Goal: Information Seeking & Learning: Find contact information

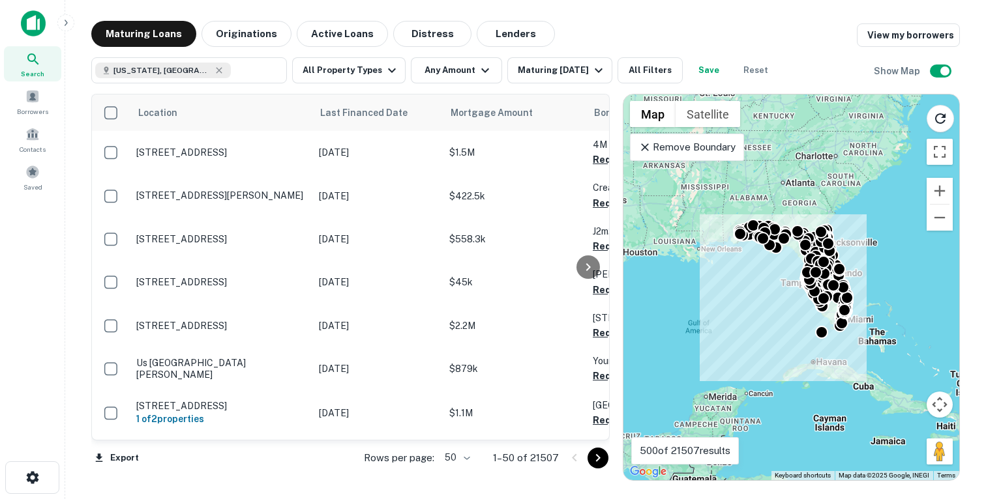
drag, startPoint x: 253, startPoint y: 46, endPoint x: 623, endPoint y: 218, distance: 407.7
click at [252, 46] on button "Originations" at bounding box center [246, 34] width 90 height 26
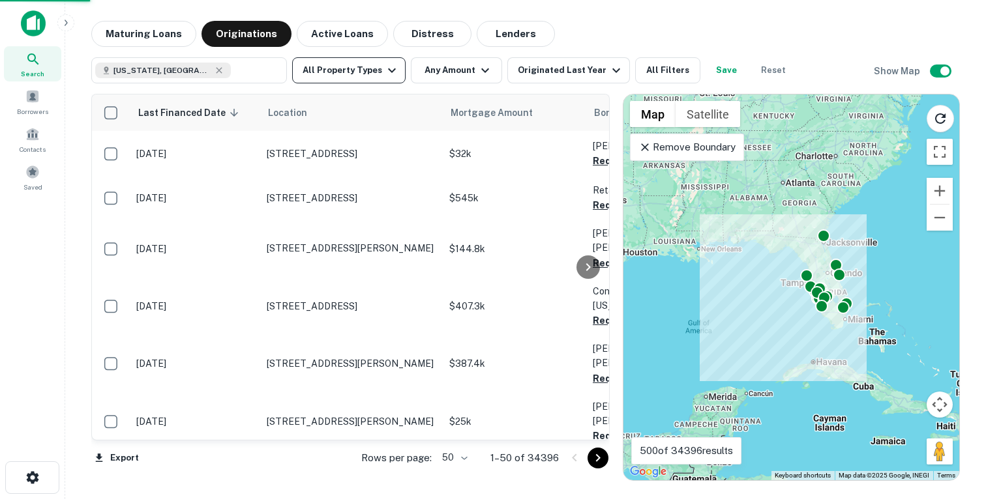
click at [372, 75] on button "All Property Types" at bounding box center [348, 70] width 113 height 26
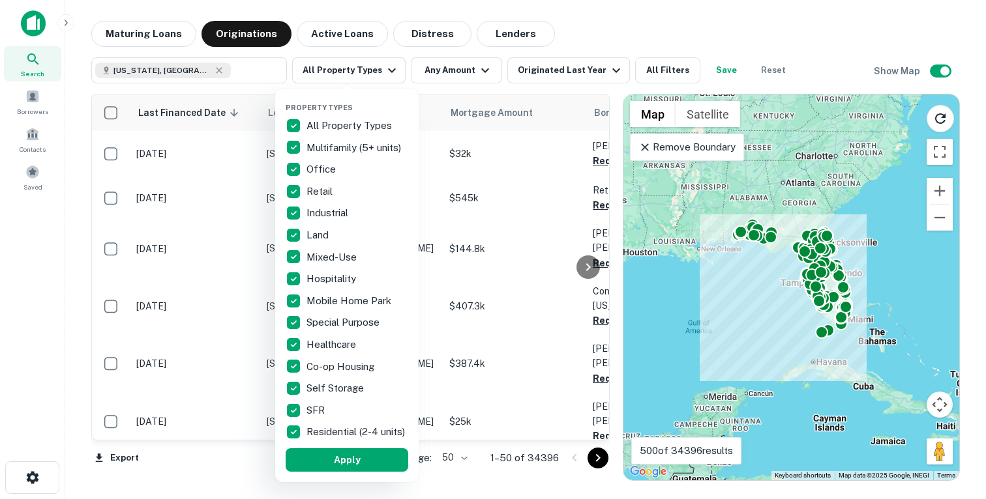
click at [450, 83] on div at bounding box center [493, 249] width 986 height 499
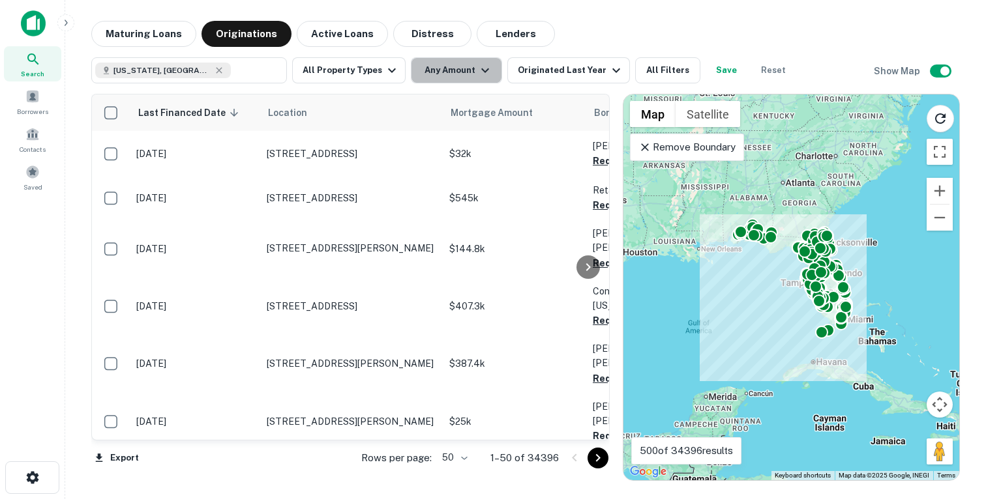
click at [453, 72] on button "Any Amount" at bounding box center [456, 70] width 91 height 26
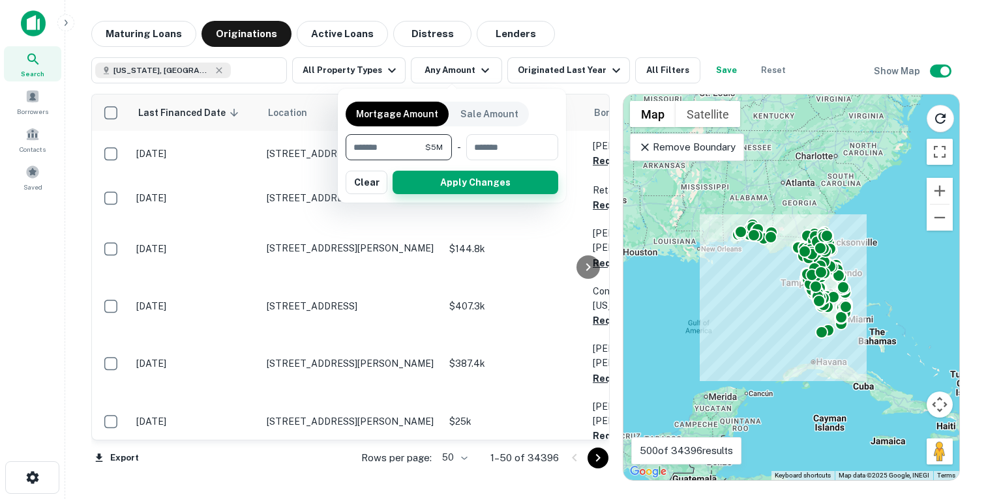
type input "*******"
click at [460, 184] on button "Apply Changes" at bounding box center [475, 182] width 166 height 23
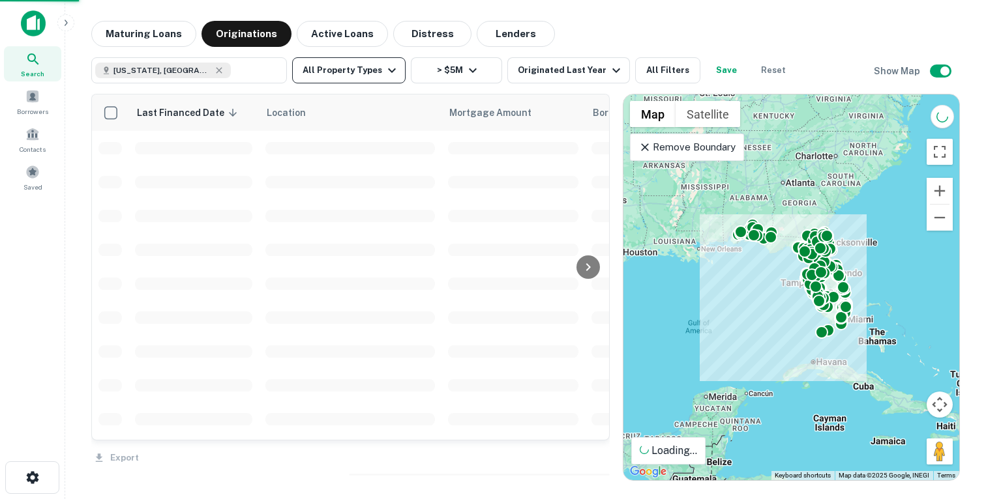
click at [351, 76] on button "All Property Types" at bounding box center [348, 70] width 113 height 26
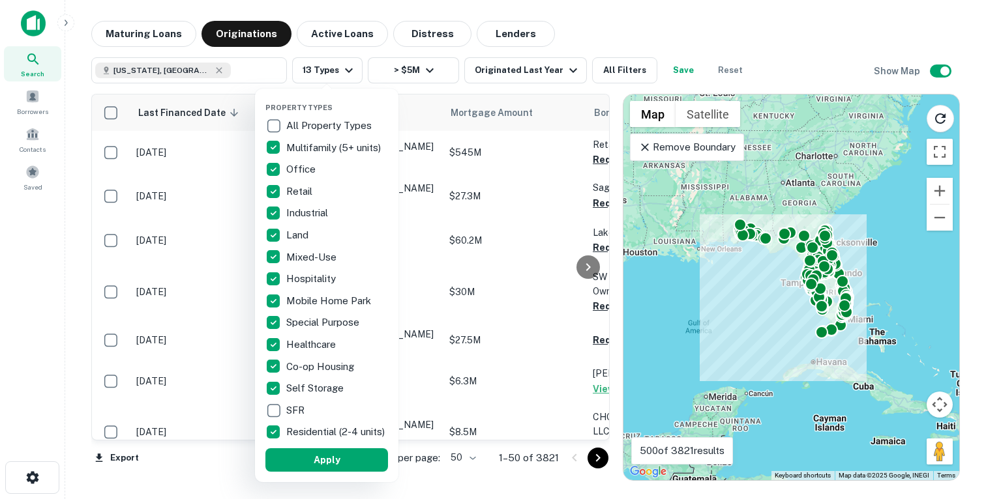
click at [288, 440] on p "Residential (2-4 units)" at bounding box center [336, 432] width 101 height 16
click at [297, 462] on button "Apply" at bounding box center [326, 459] width 123 height 23
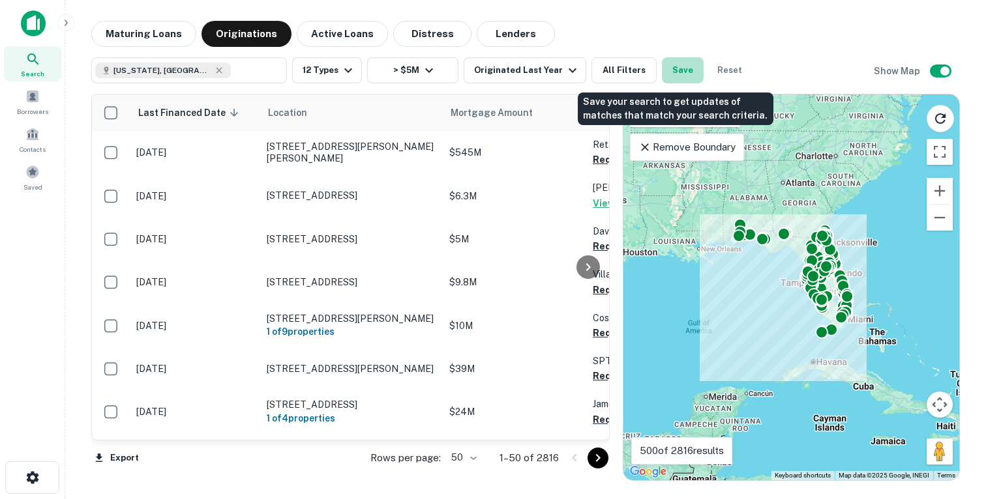
click at [671, 67] on button "Save" at bounding box center [683, 70] width 42 height 26
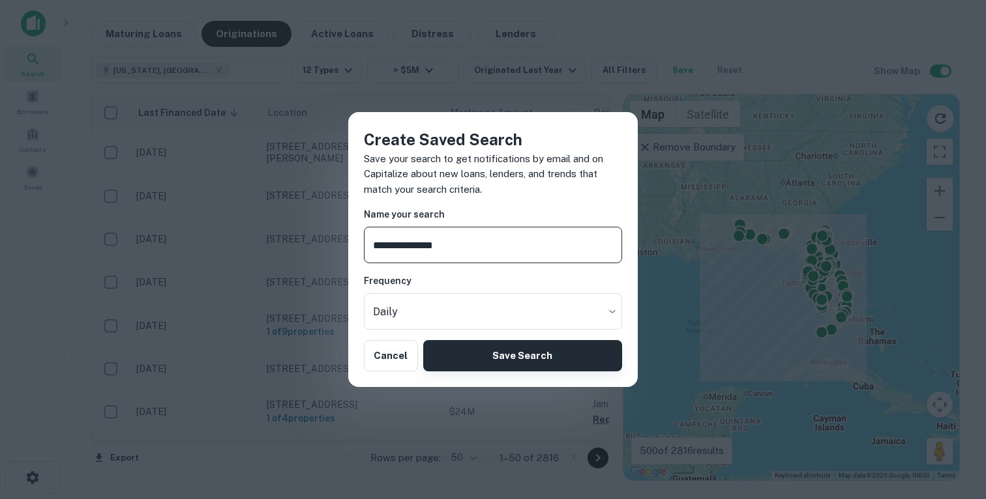
type input "**********"
click at [468, 352] on button "Save Search" at bounding box center [522, 355] width 199 height 31
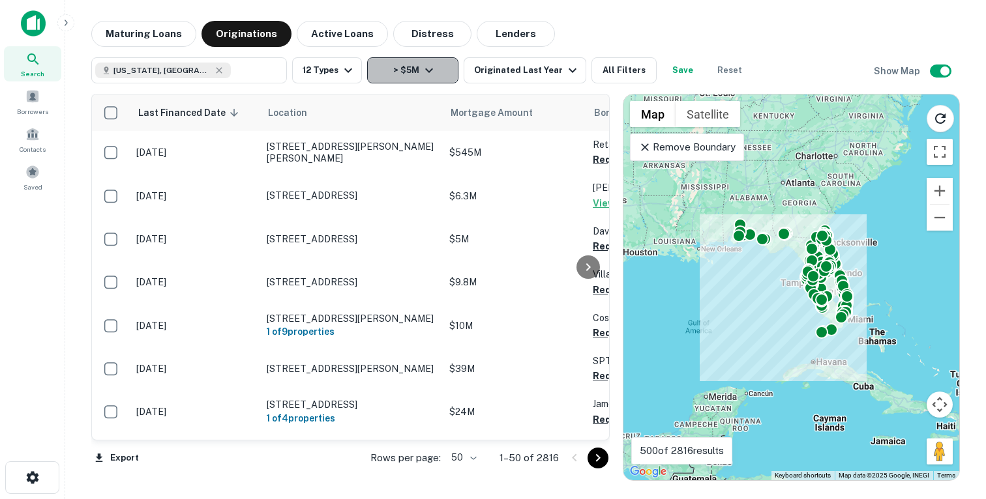
click at [402, 66] on button "> $5M" at bounding box center [412, 70] width 91 height 26
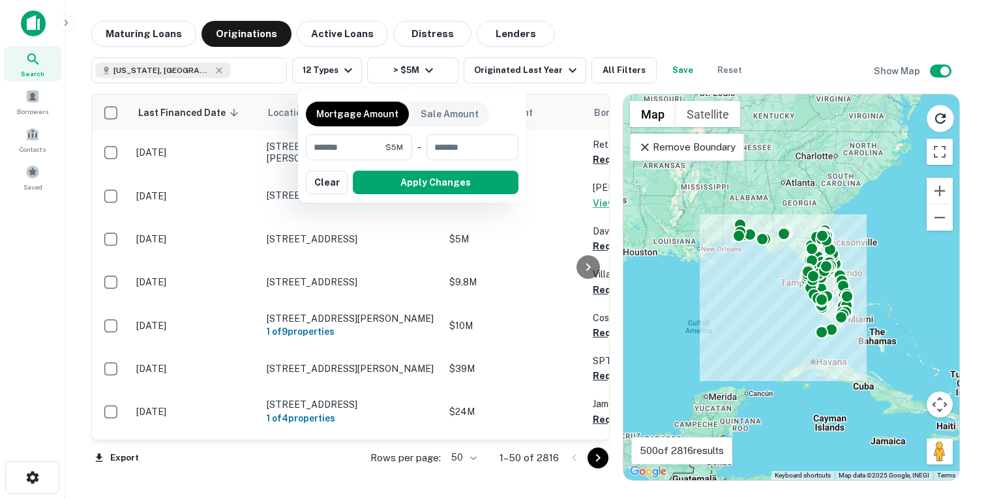
click at [601, 40] on div at bounding box center [493, 249] width 986 height 499
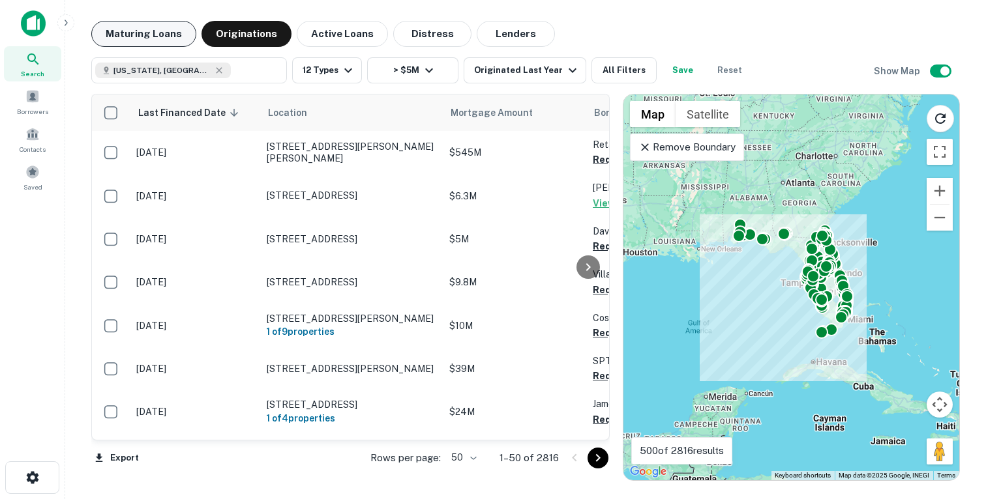
click at [153, 33] on button "Maturing Loans" at bounding box center [143, 34] width 105 height 26
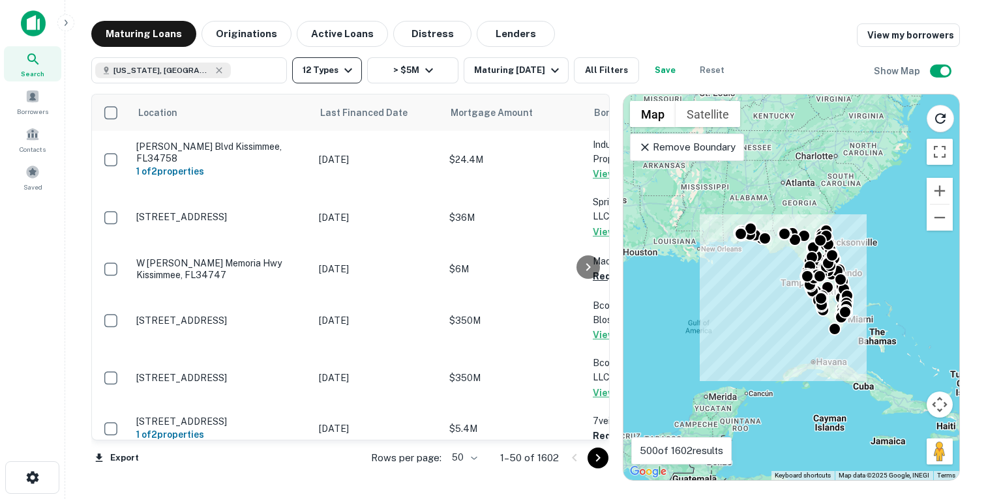
click at [321, 77] on button "12 Types" at bounding box center [327, 70] width 70 height 26
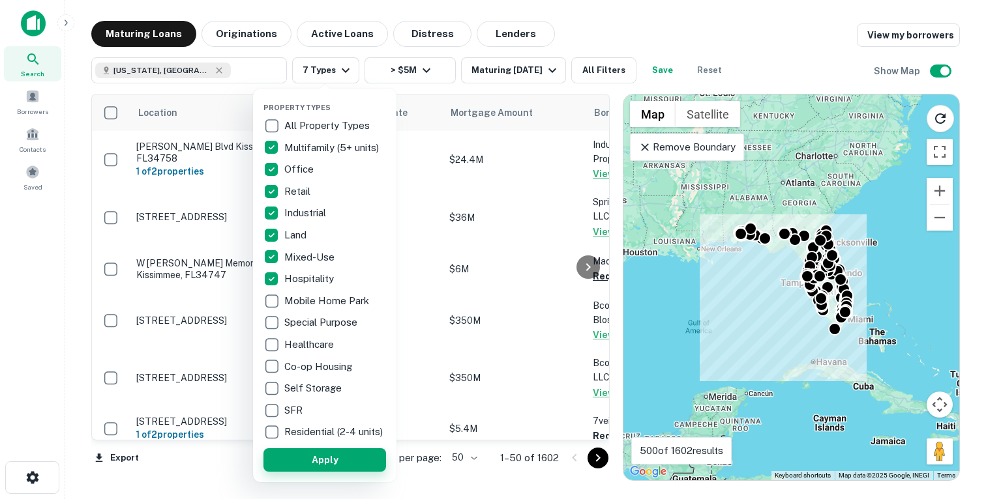
click at [307, 463] on button "Apply" at bounding box center [324, 459] width 123 height 23
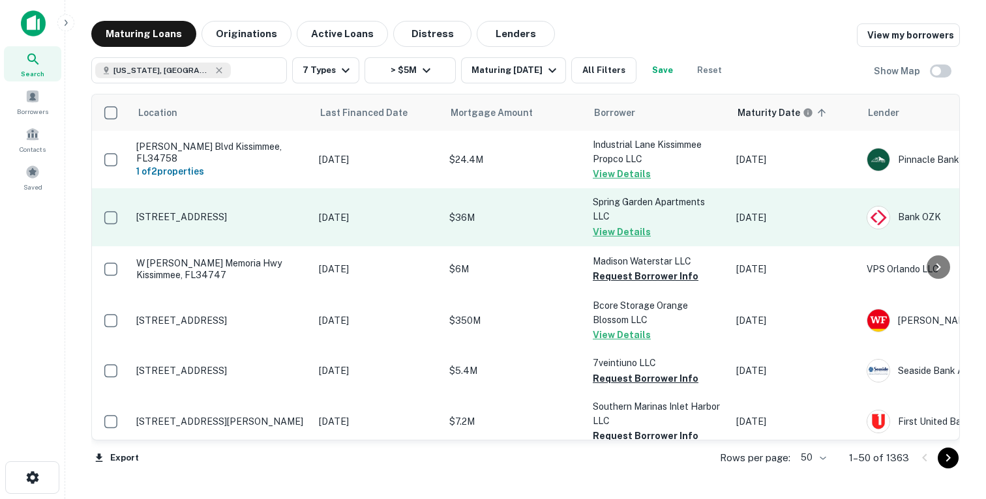
click at [564, 226] on td "$36M" at bounding box center [514, 216] width 143 height 57
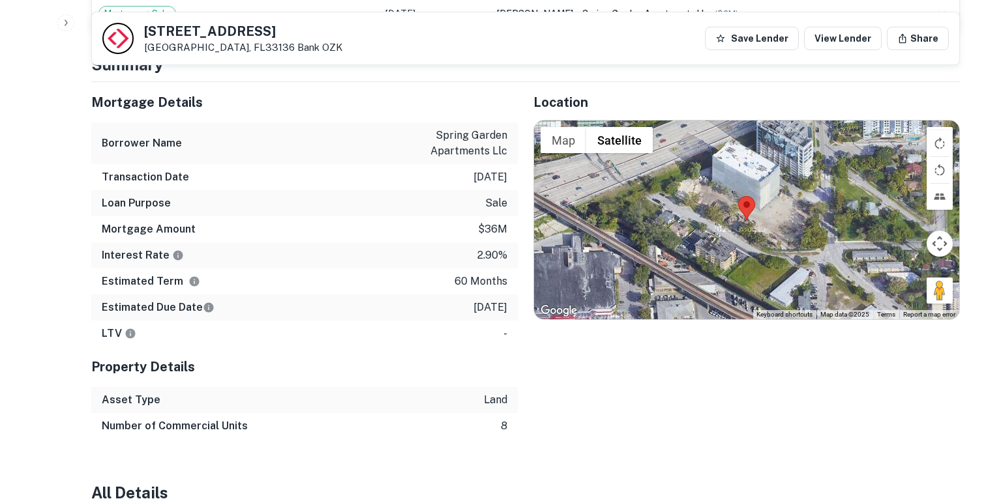
scroll to position [905, 0]
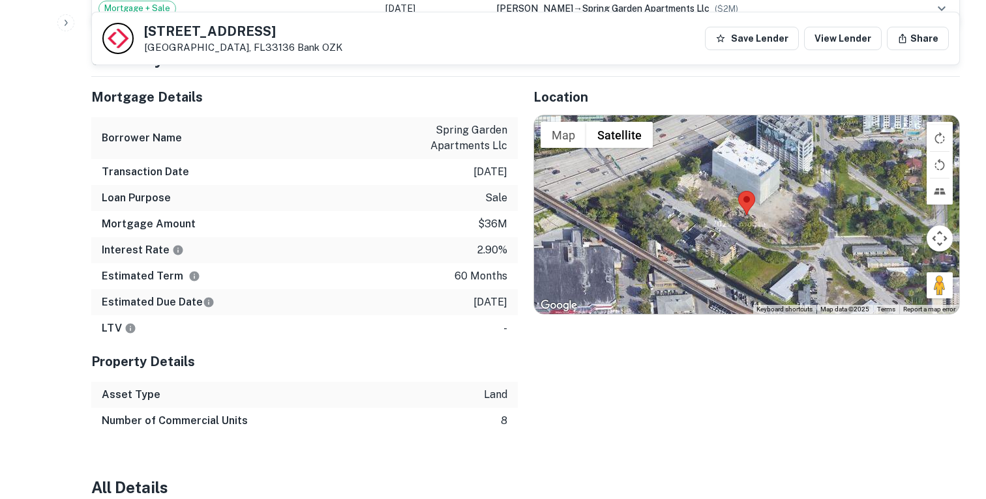
click at [484, 219] on p "$36m" at bounding box center [492, 224] width 29 height 16
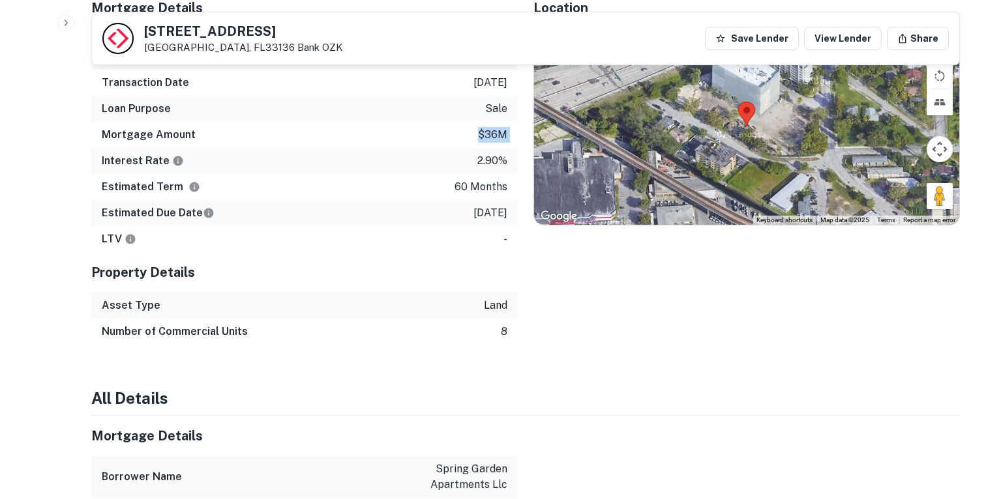
scroll to position [1014, 0]
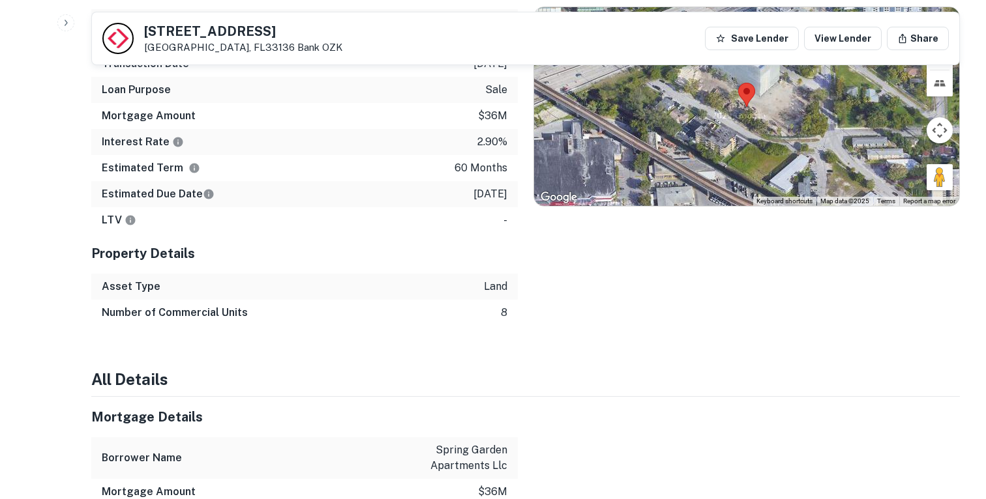
click at [465, 168] on p "60 months" at bounding box center [480, 168] width 53 height 16
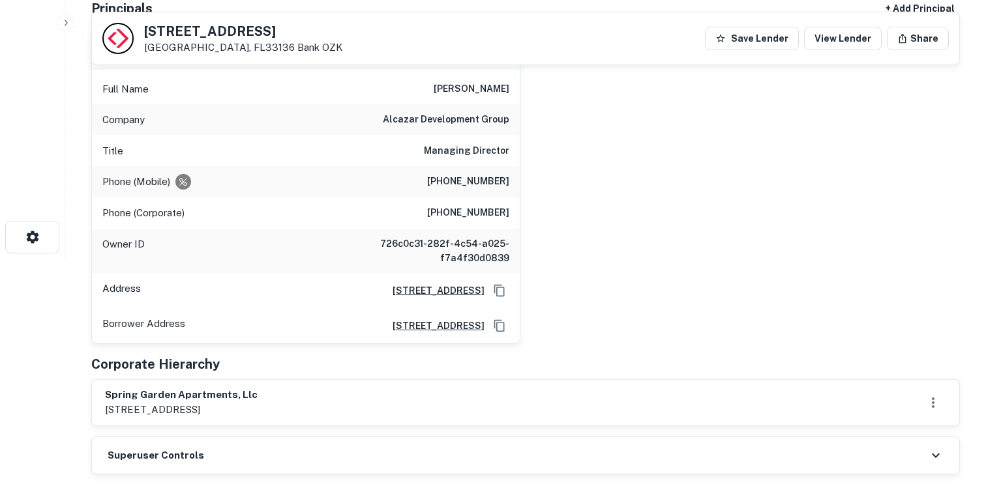
scroll to position [214, 0]
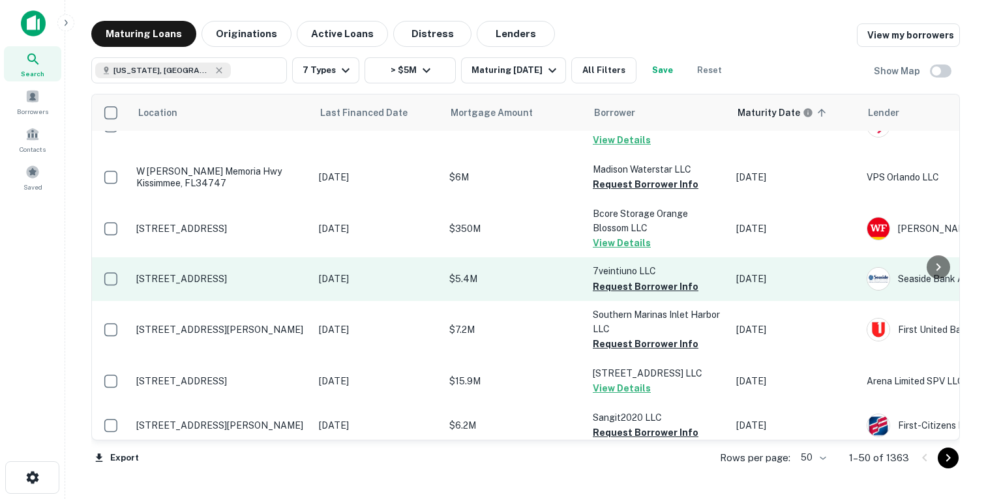
scroll to position [142, 0]
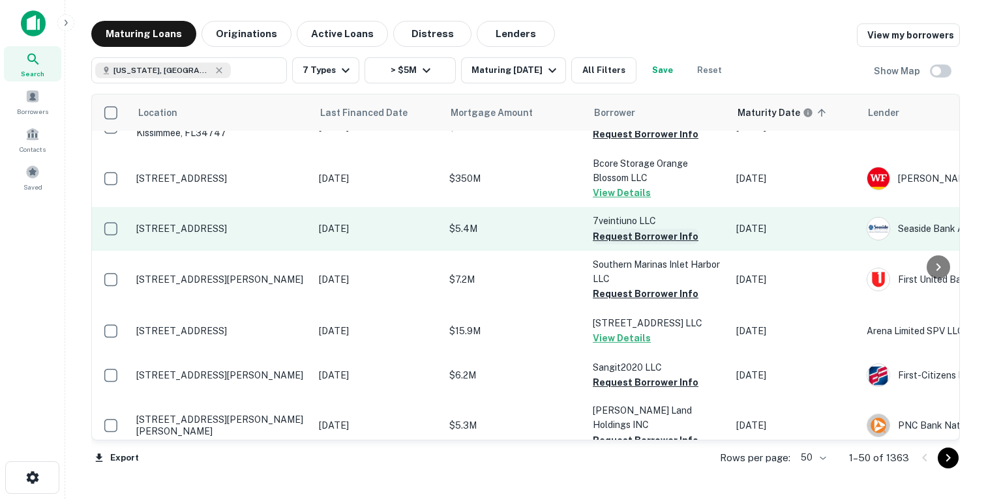
click at [621, 238] on button "Request Borrower Info" at bounding box center [646, 237] width 106 height 16
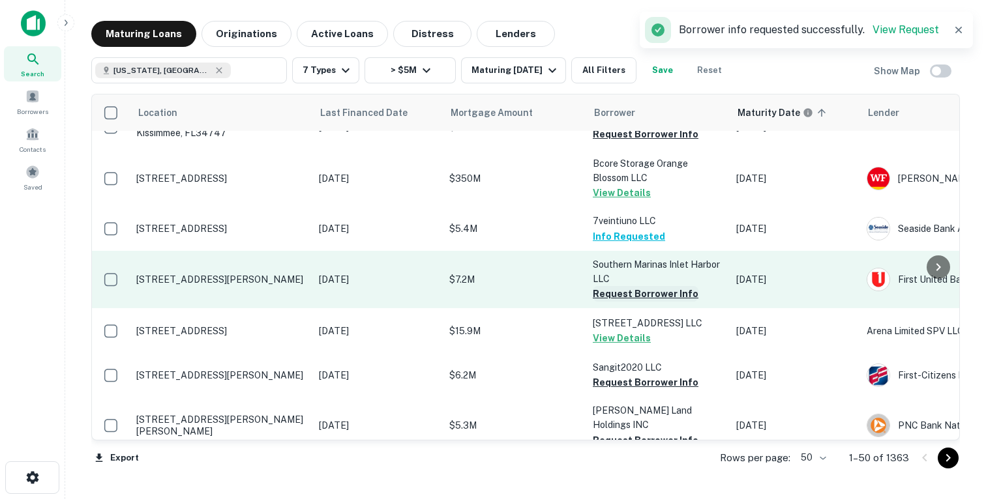
click at [612, 297] on button "Request Borrower Info" at bounding box center [646, 294] width 106 height 16
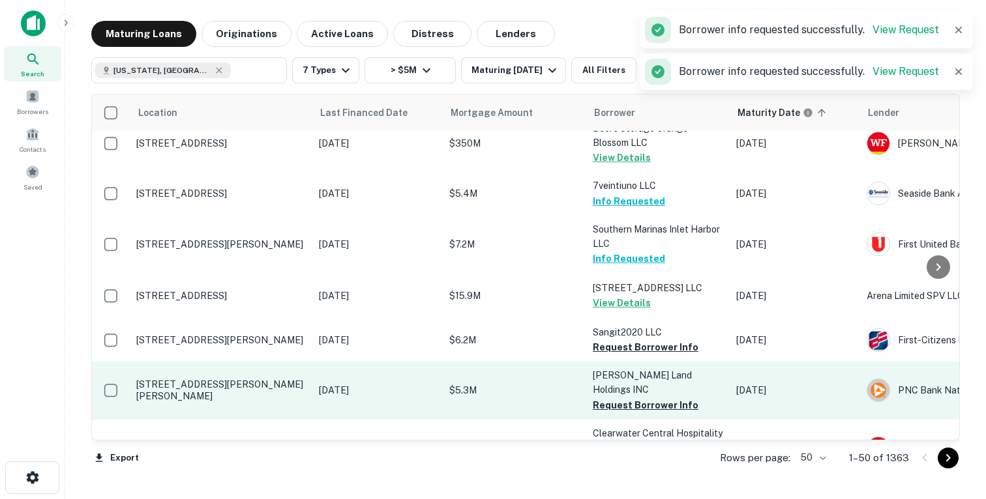
scroll to position [263, 0]
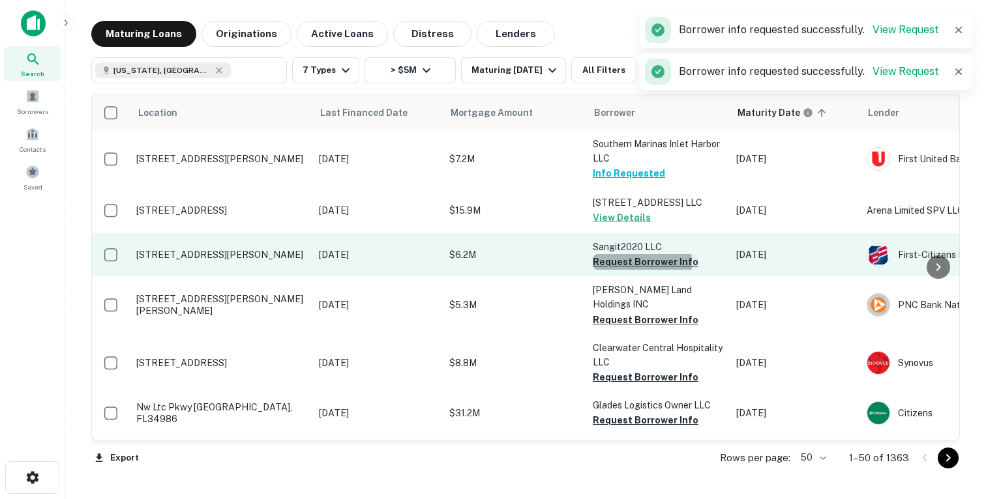
click at [619, 264] on button "Request Borrower Info" at bounding box center [646, 262] width 106 height 16
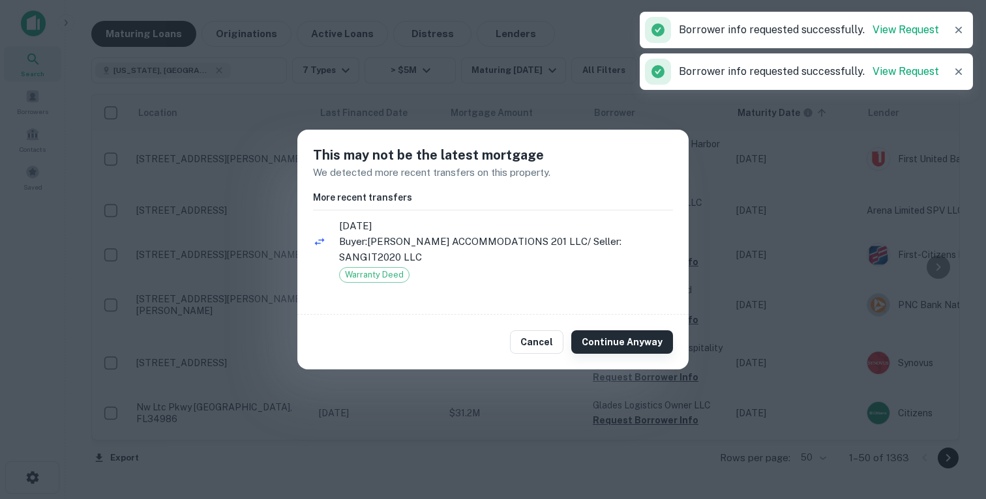
click at [626, 333] on button "Continue Anyway" at bounding box center [622, 341] width 102 height 23
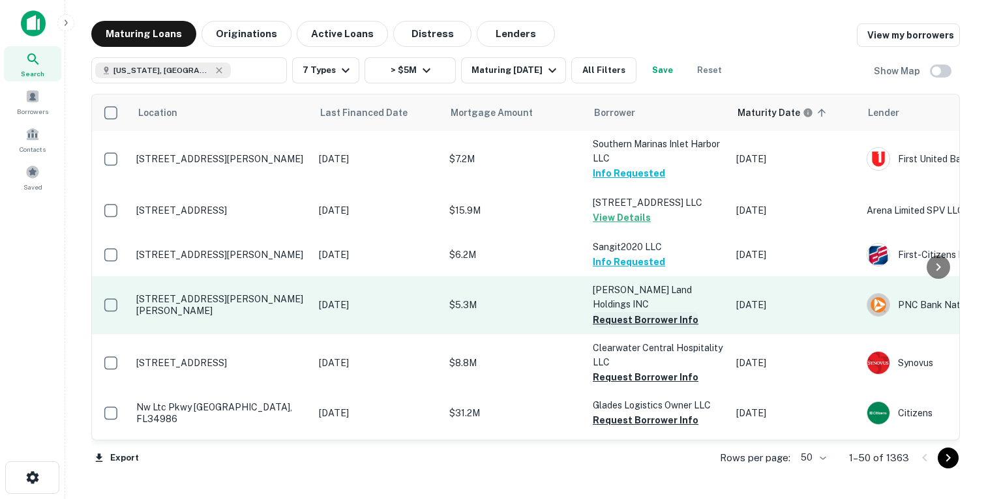
click at [604, 313] on button "Request Borrower Info" at bounding box center [646, 320] width 106 height 16
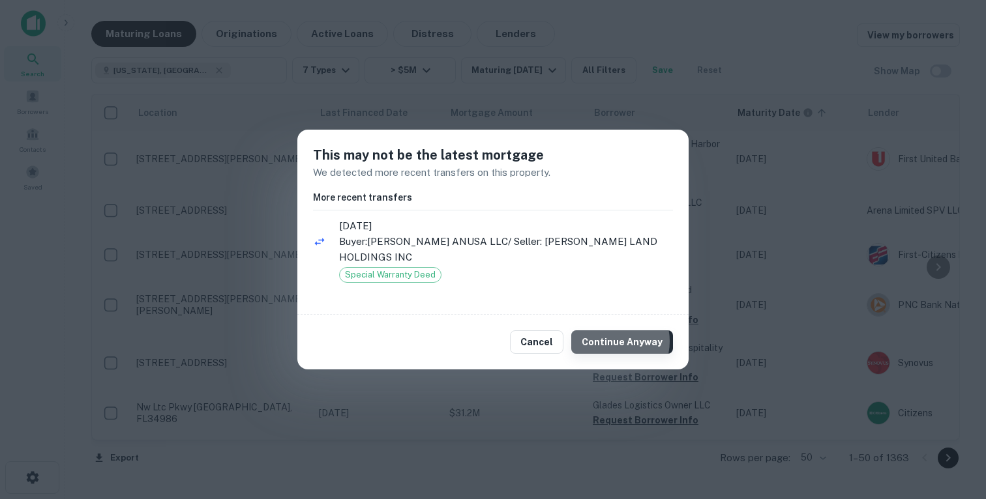
click at [613, 342] on button "Continue Anyway" at bounding box center [622, 341] width 102 height 23
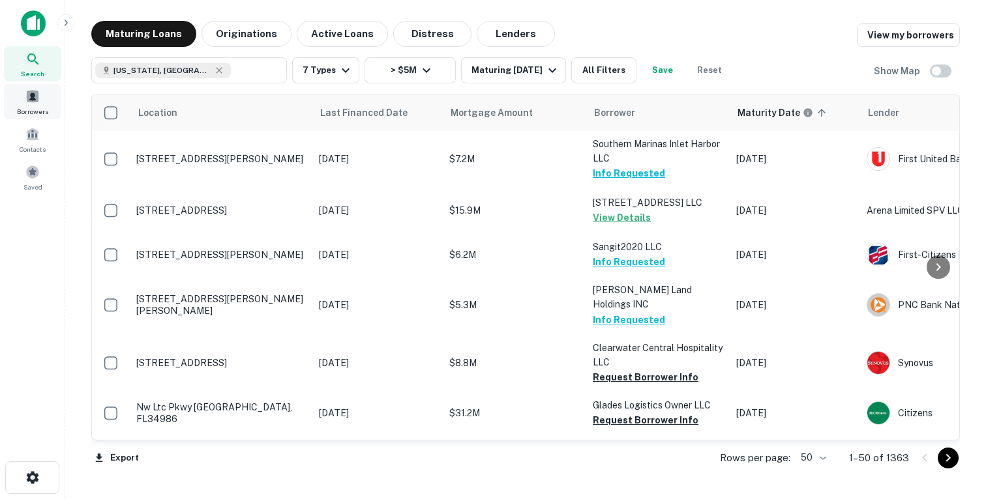
click at [27, 106] on span "Borrowers" at bounding box center [32, 111] width 31 height 10
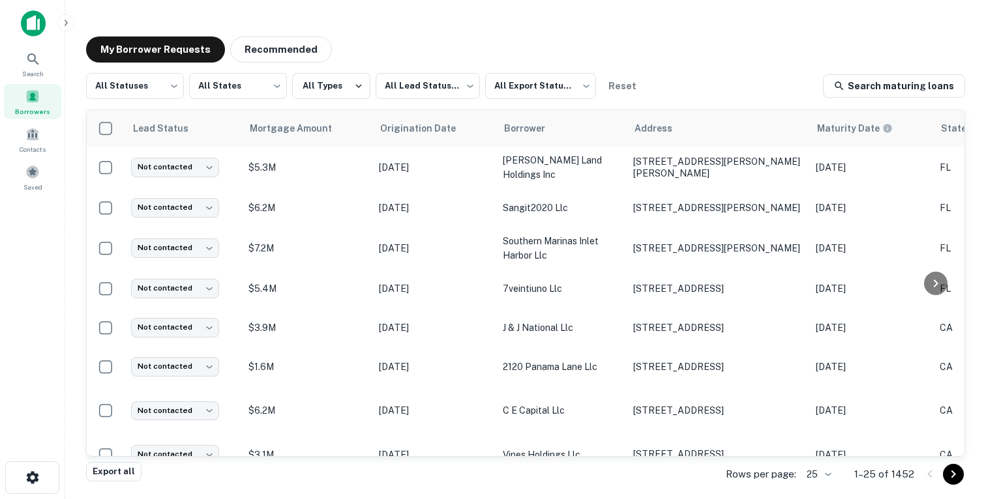
scroll to position [0, 523]
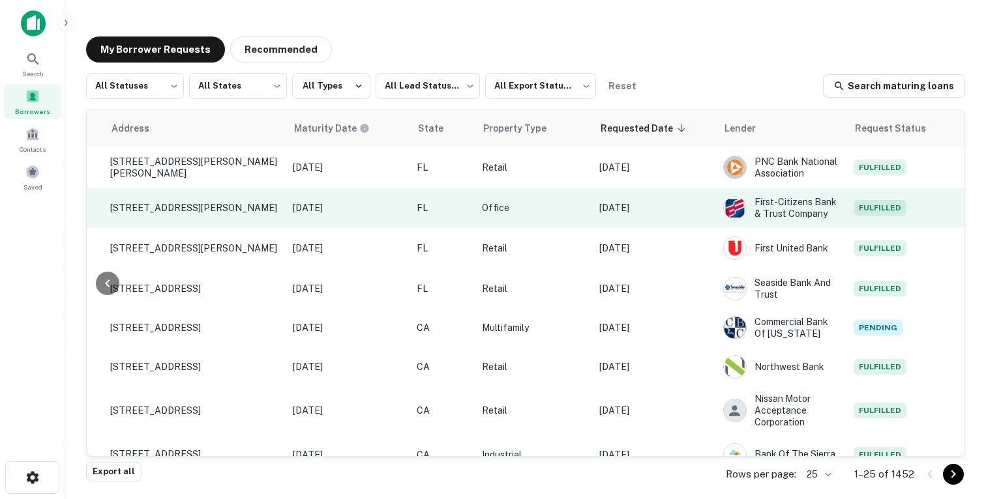
click at [538, 201] on p "Office" at bounding box center [534, 208] width 104 height 14
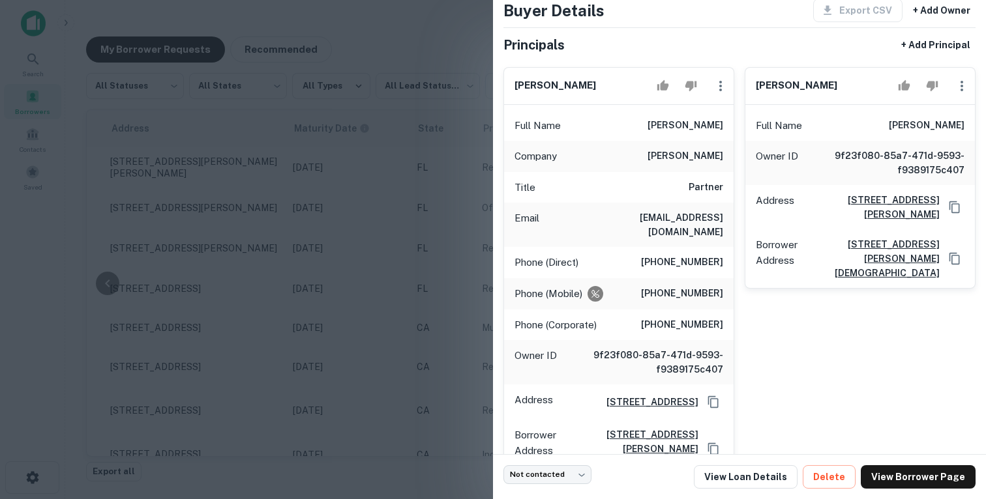
scroll to position [101, 0]
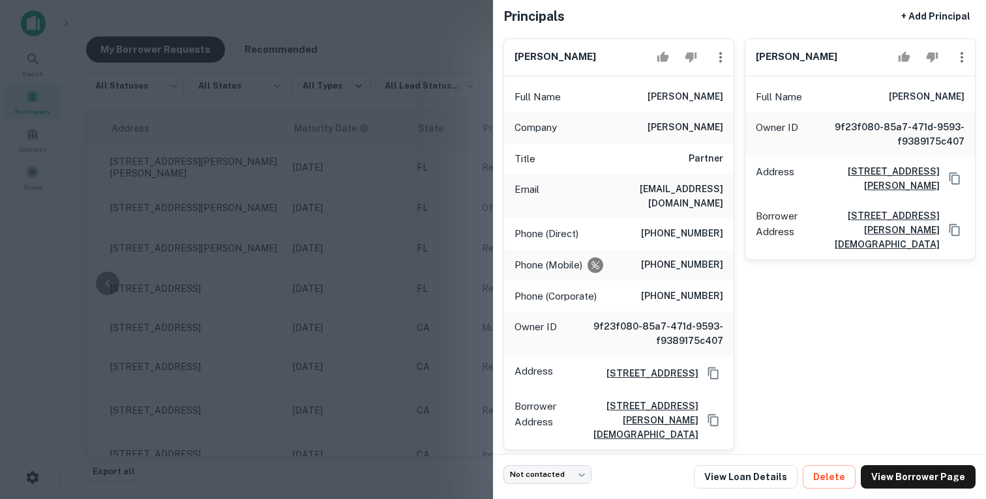
click at [417, 201] on div at bounding box center [493, 249] width 986 height 499
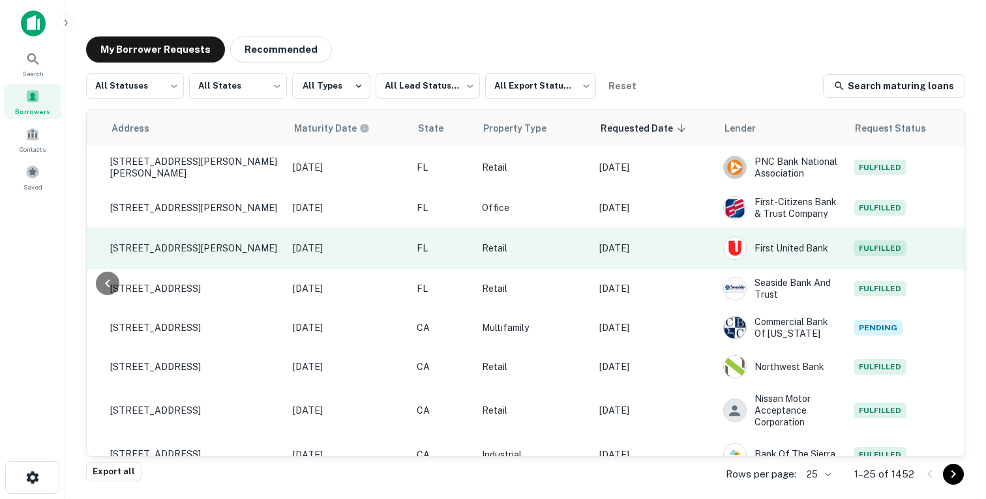
click at [665, 259] on td "Sep 18, 2025" at bounding box center [655, 248] width 124 height 42
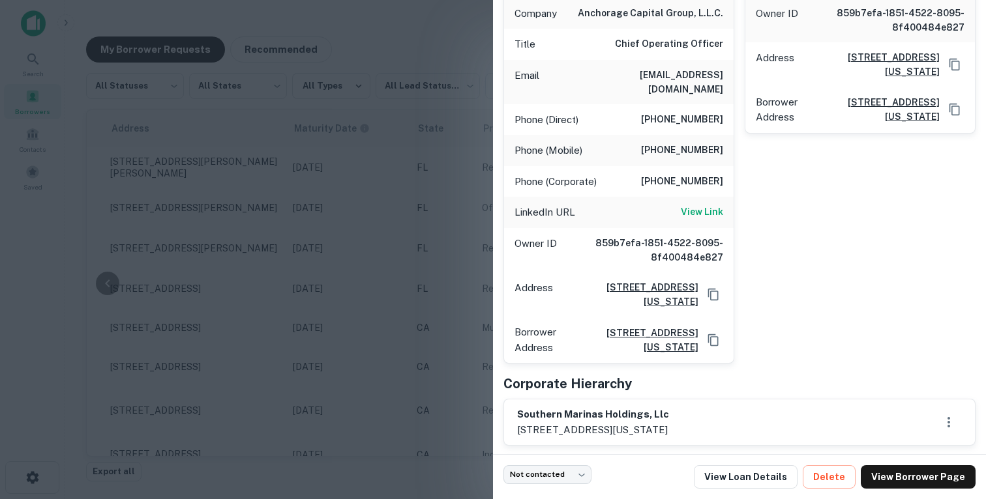
scroll to position [263, 0]
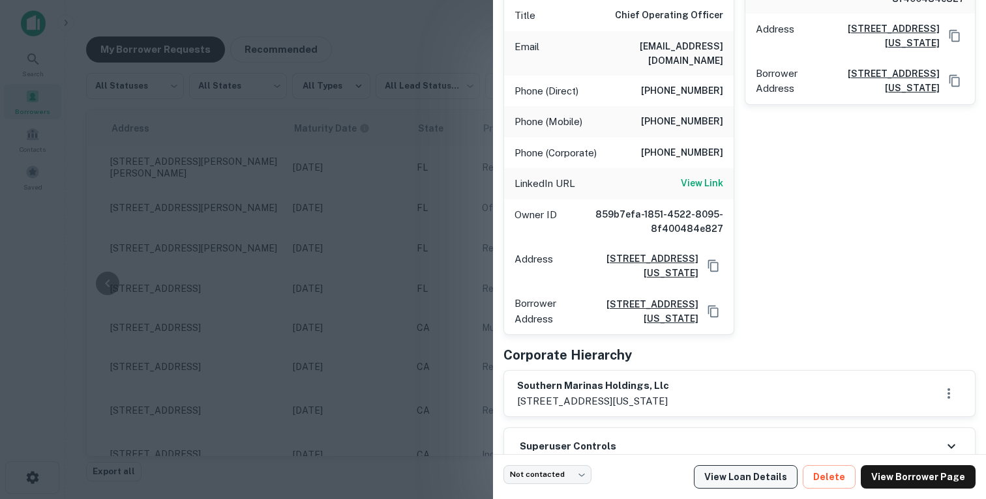
click at [748, 477] on link "View Loan Details" at bounding box center [746, 476] width 104 height 23
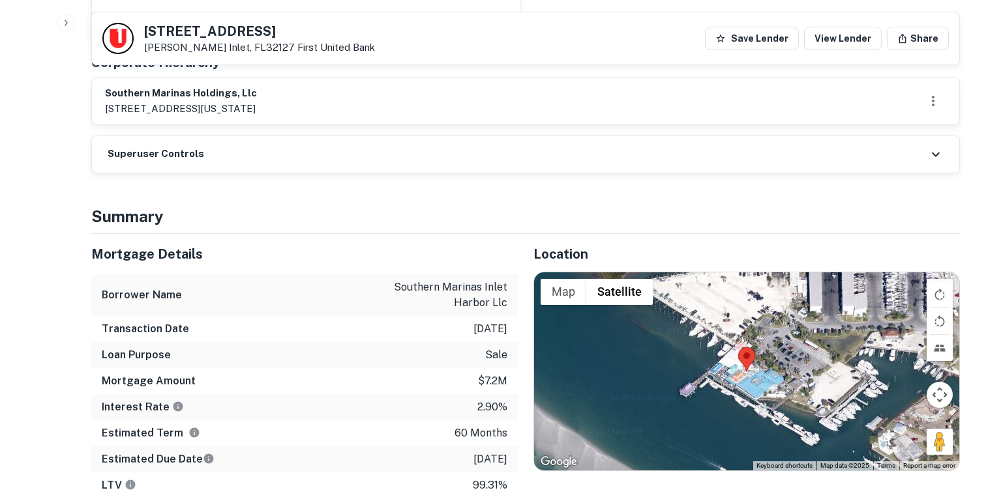
scroll to position [637, 0]
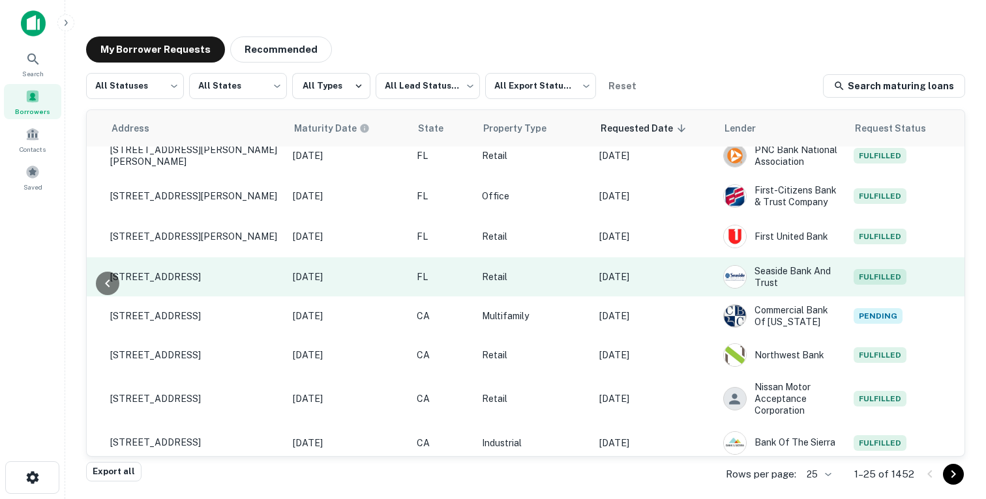
scroll to position [17, 523]
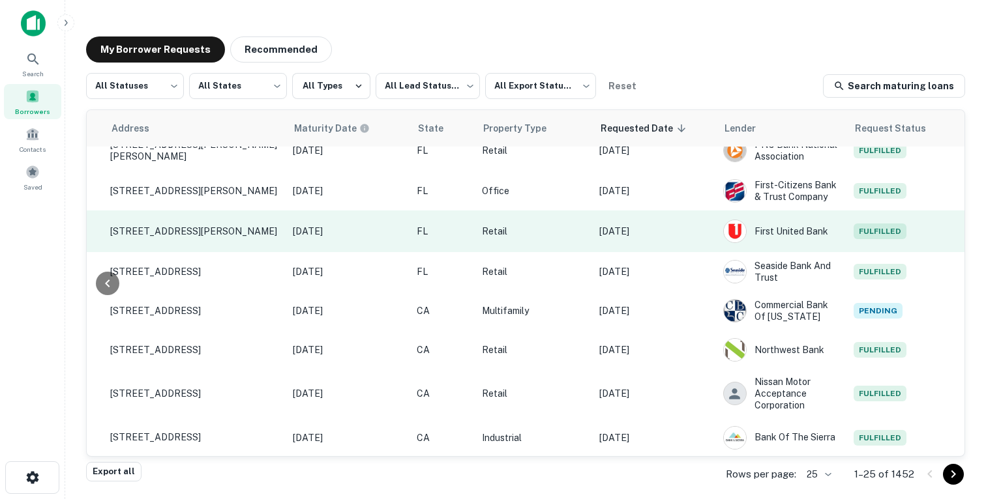
click at [660, 237] on td "[DATE]" at bounding box center [655, 232] width 124 height 42
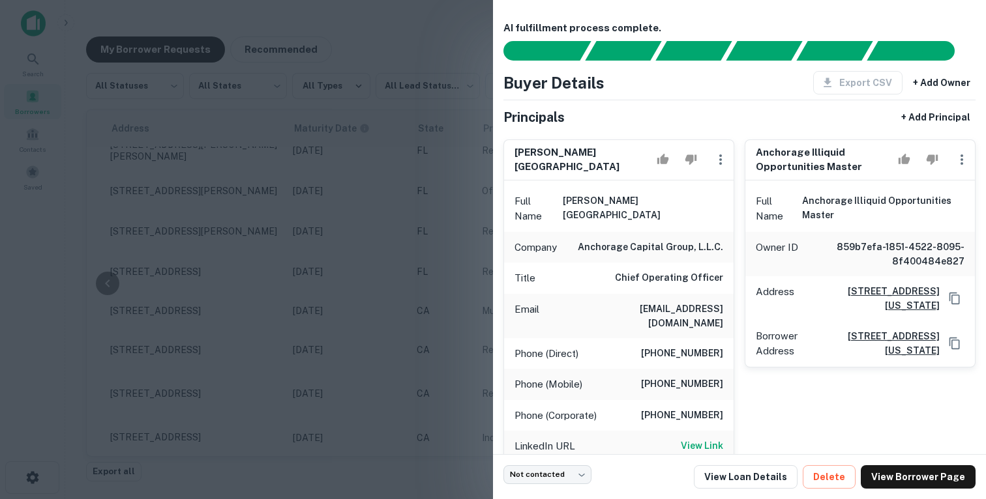
click at [304, 149] on div at bounding box center [493, 249] width 986 height 499
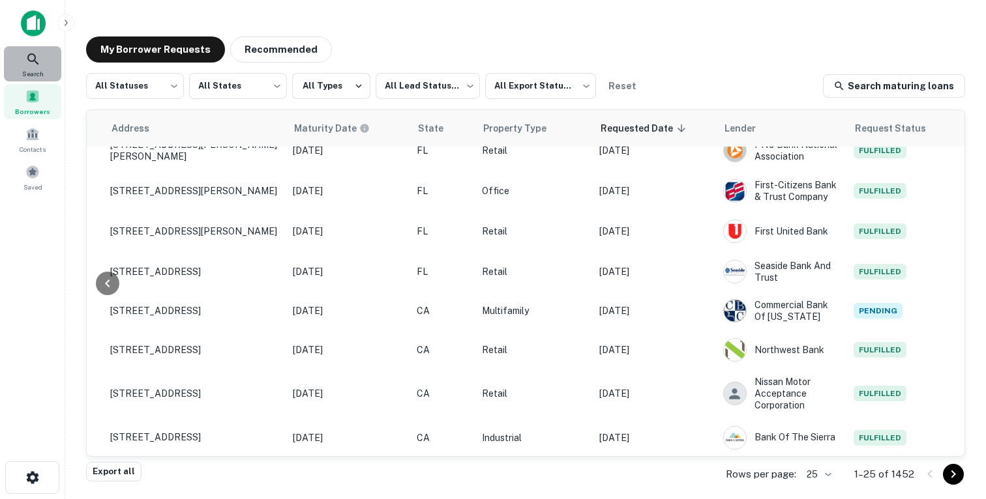
click at [35, 57] on icon at bounding box center [33, 59] width 16 height 16
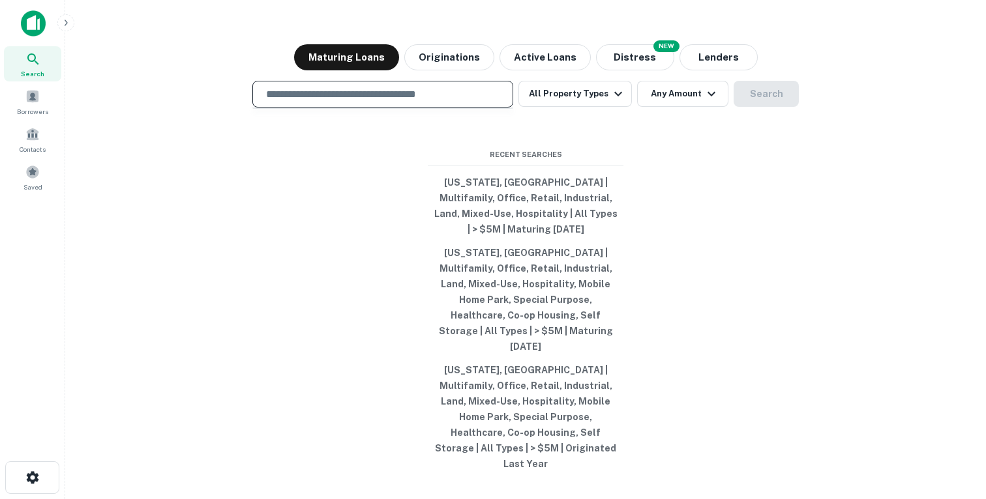
click at [355, 102] on input "text" at bounding box center [382, 94] width 249 height 15
type input "*"
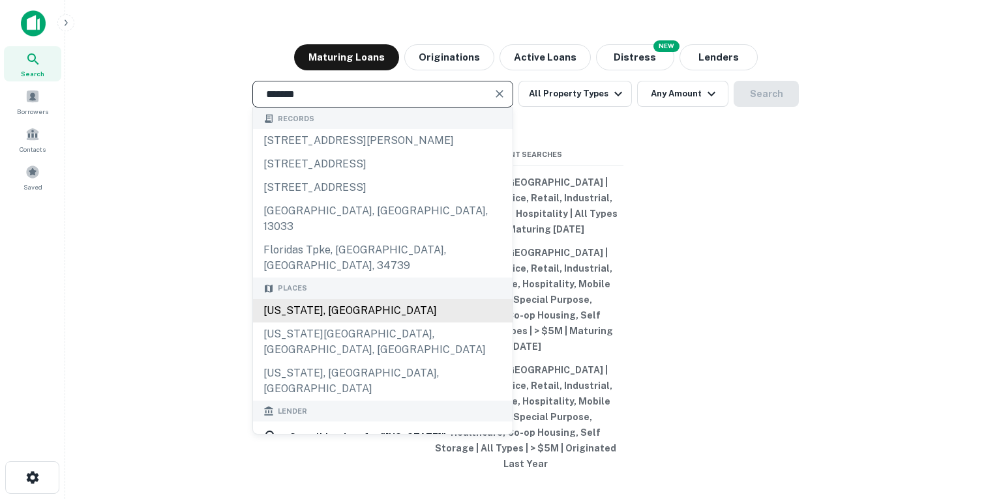
click at [322, 319] on div "[US_STATE], [GEOGRAPHIC_DATA]" at bounding box center [382, 310] width 259 height 23
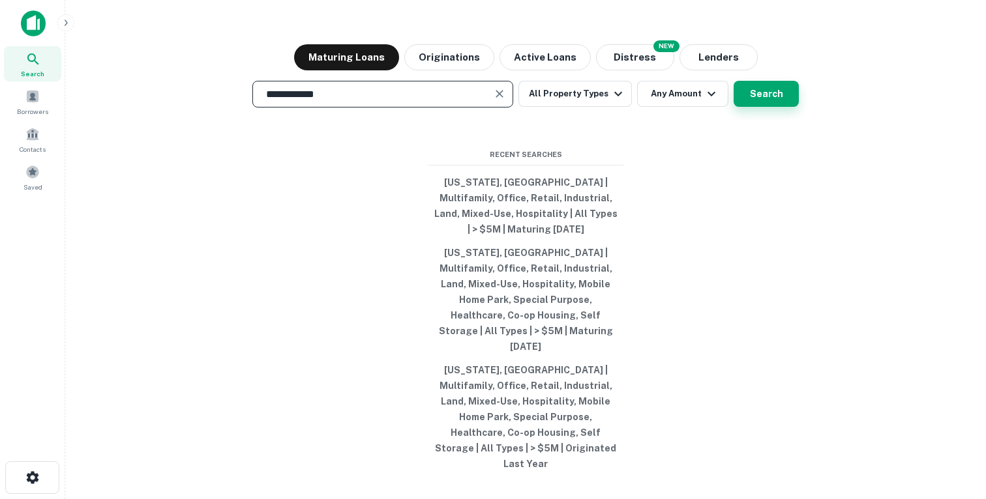
type input "**********"
click at [761, 107] on button "Search" at bounding box center [765, 94] width 65 height 26
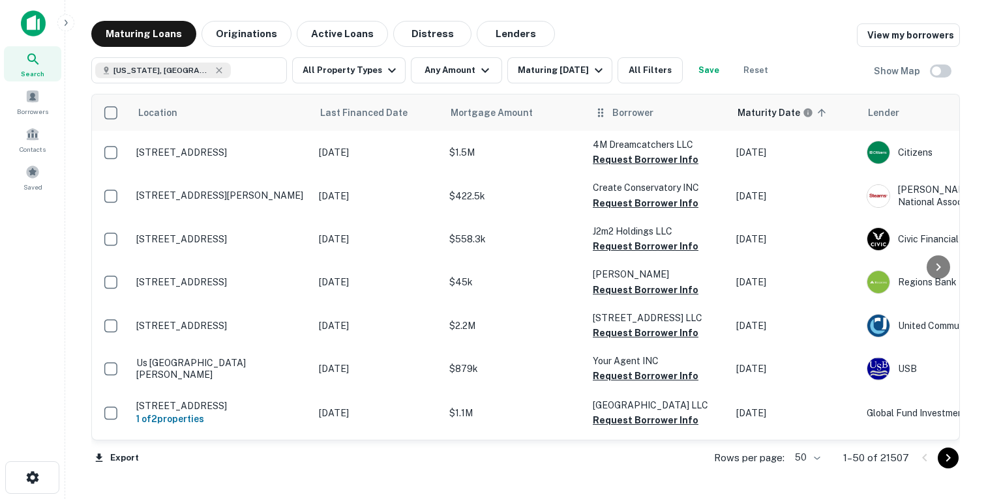
scroll to position [17, 0]
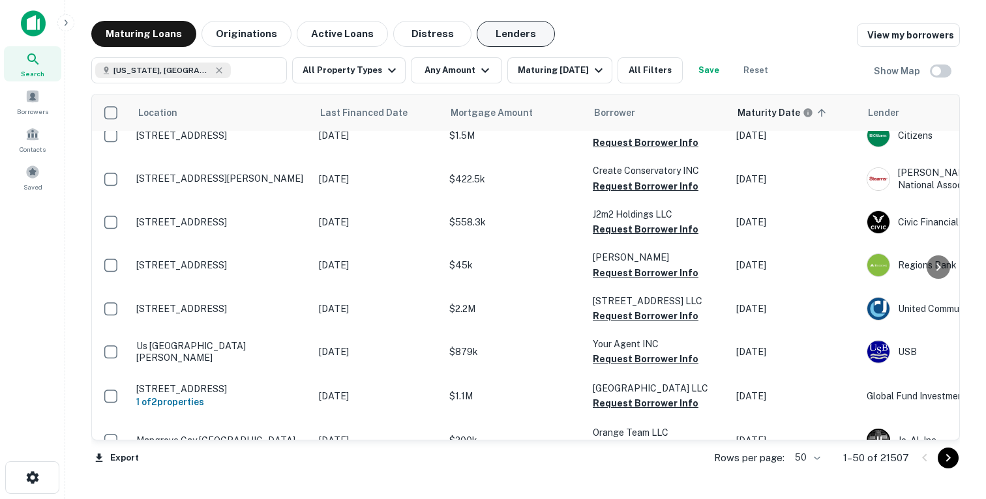
click at [525, 33] on button "Lenders" at bounding box center [515, 34] width 78 height 26
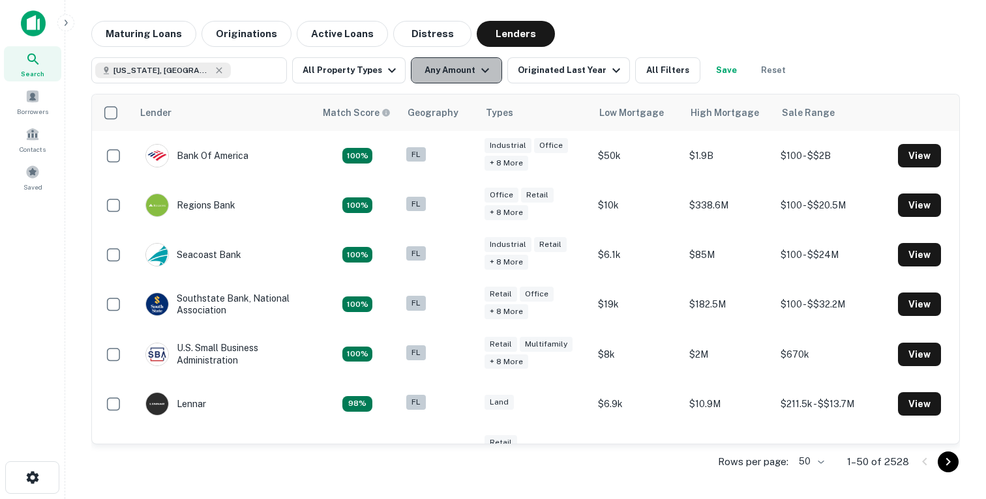
click at [433, 71] on button "Any Amount" at bounding box center [456, 70] width 91 height 26
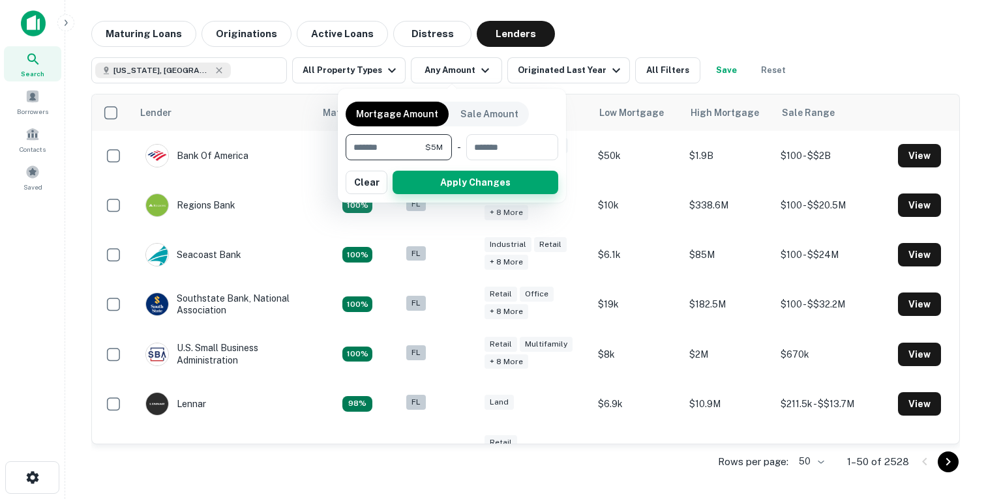
type input "*******"
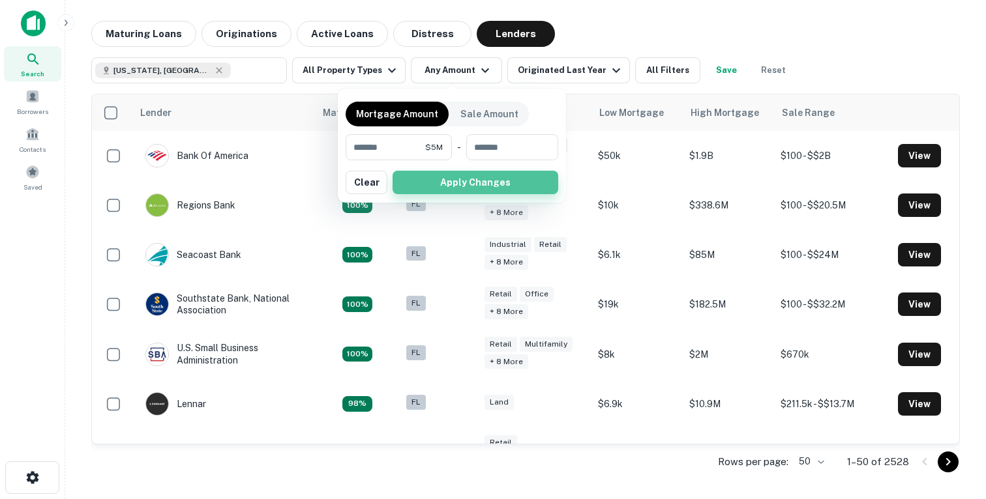
click at [420, 189] on button "Apply Changes" at bounding box center [475, 182] width 166 height 23
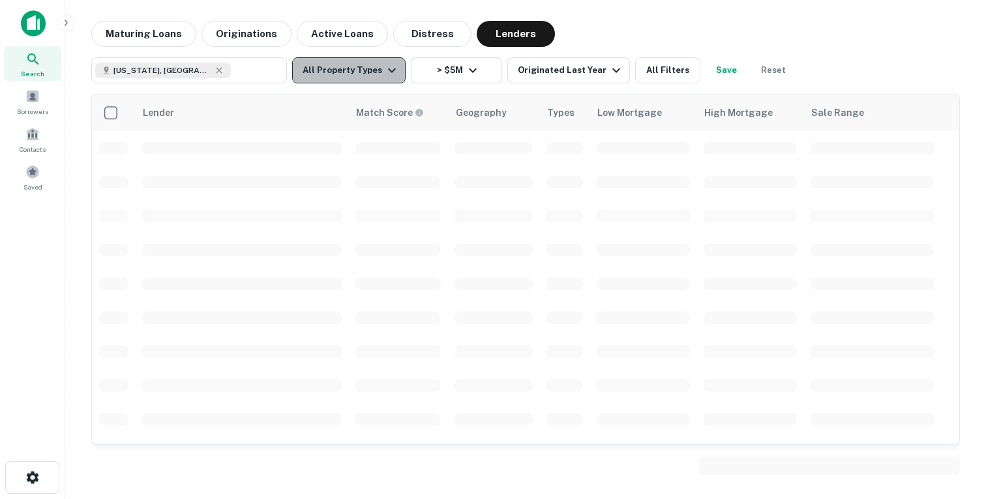
click at [378, 78] on button "All Property Types" at bounding box center [348, 70] width 113 height 26
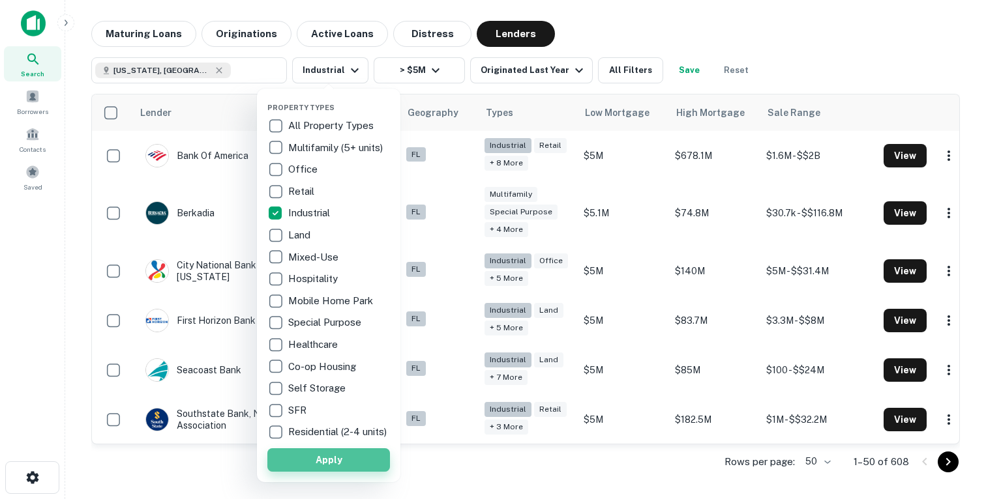
click at [314, 472] on button "Apply" at bounding box center [328, 459] width 123 height 23
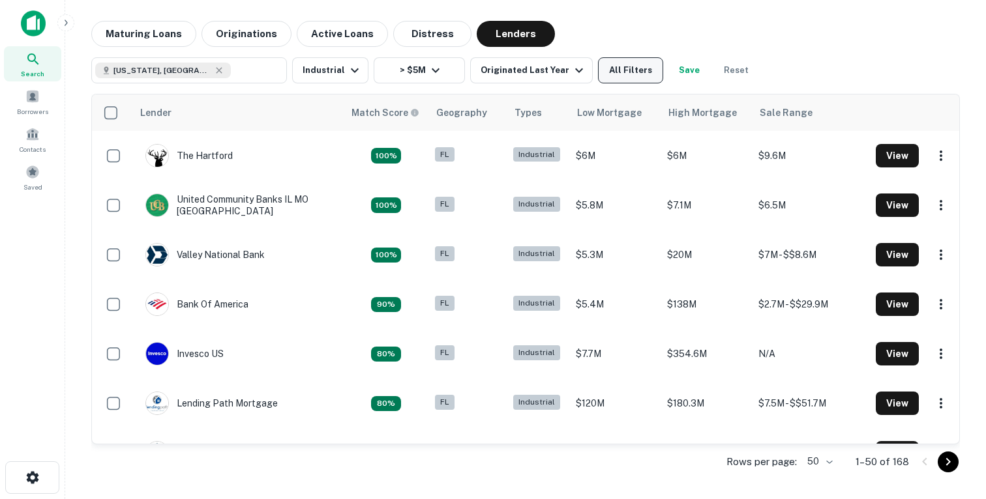
click at [637, 68] on button "All Filters" at bounding box center [630, 70] width 65 height 26
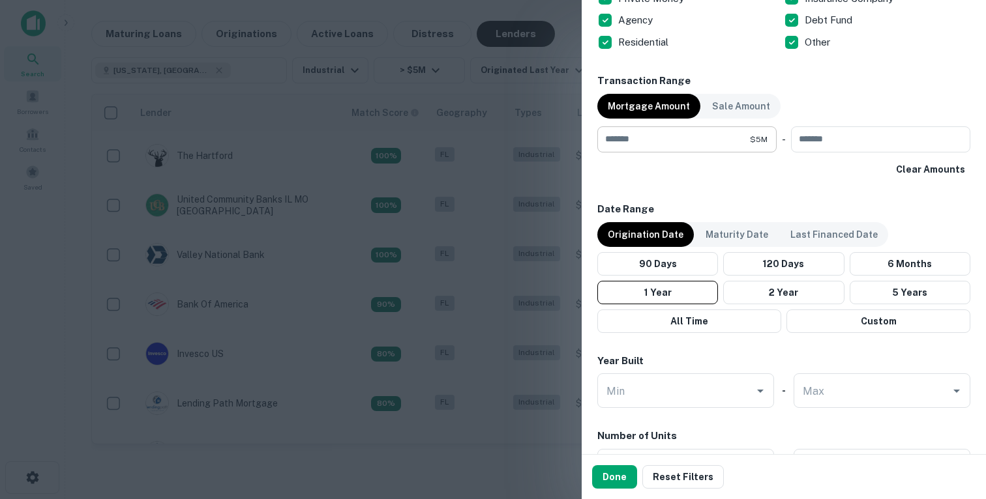
scroll to position [786, 0]
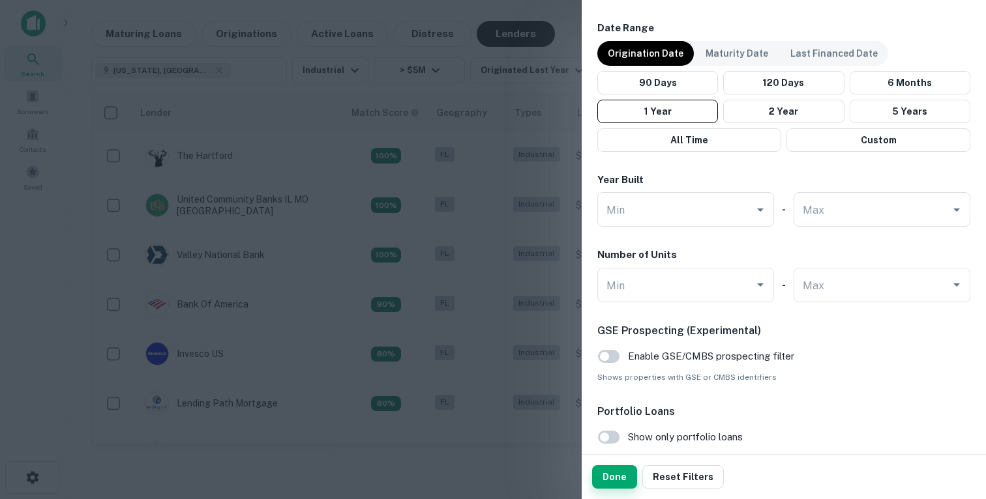
click at [617, 478] on button "Done" at bounding box center [614, 476] width 45 height 23
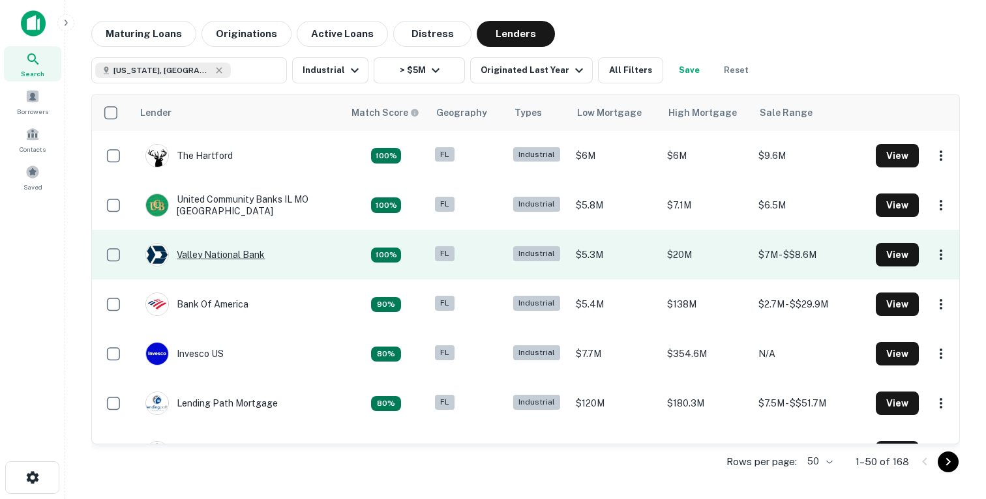
click at [233, 257] on div "Valley National Bank" at bounding box center [204, 254] width 119 height 23
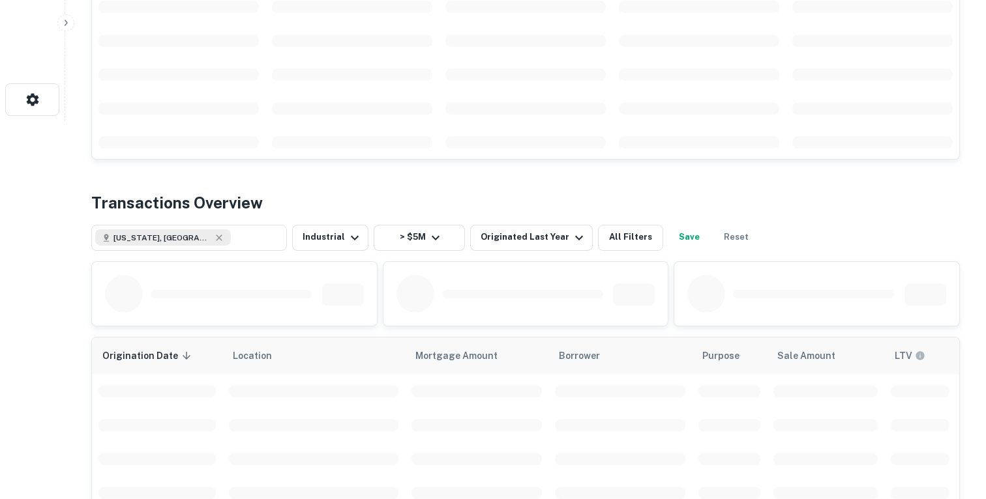
scroll to position [175, 0]
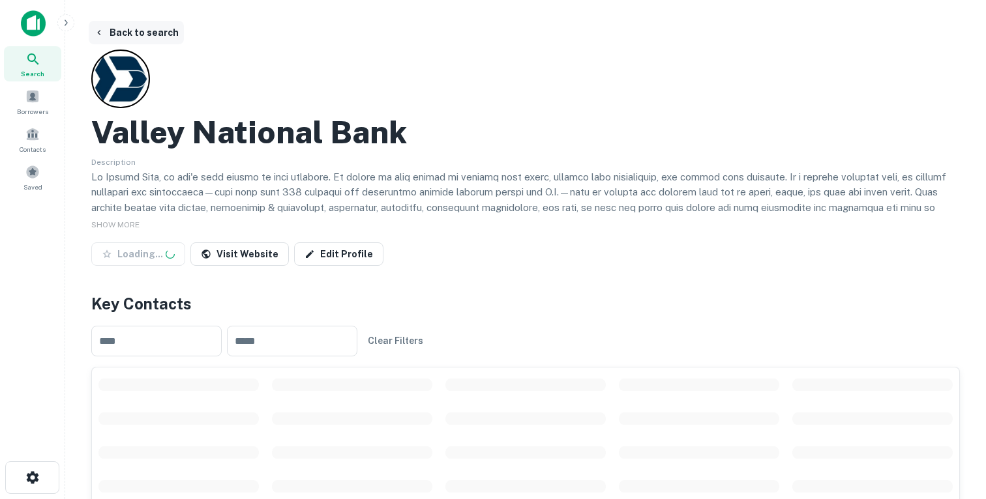
click at [125, 35] on button "Back to search" at bounding box center [136, 32] width 95 height 23
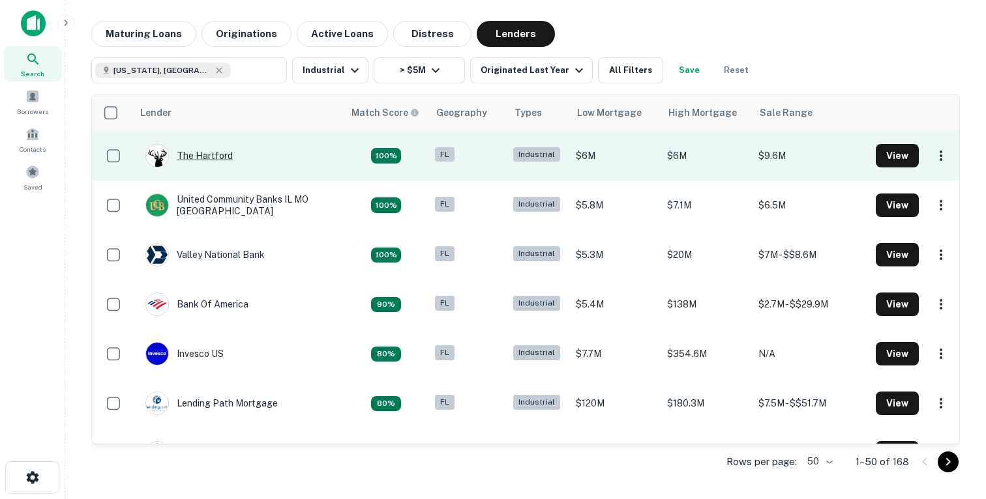
click at [189, 154] on div "The Hartford" at bounding box center [188, 155] width 87 height 23
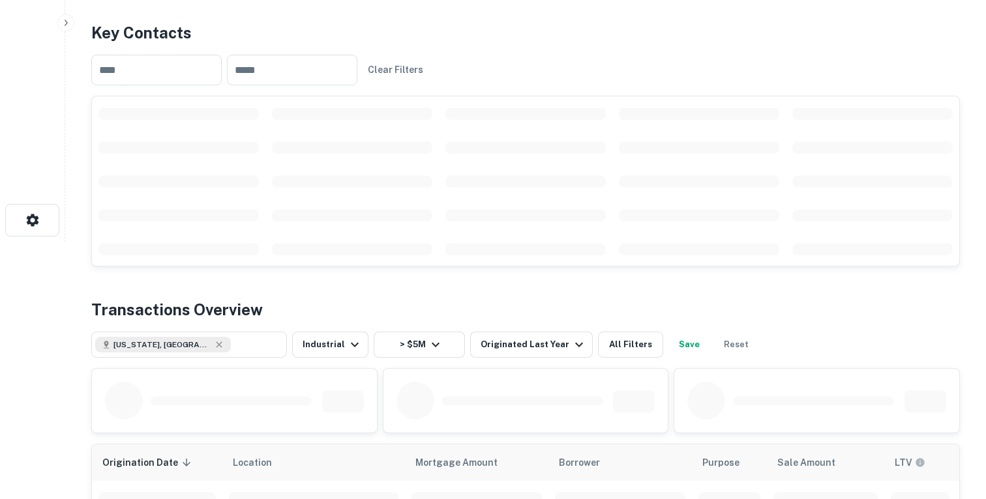
scroll to position [282, 0]
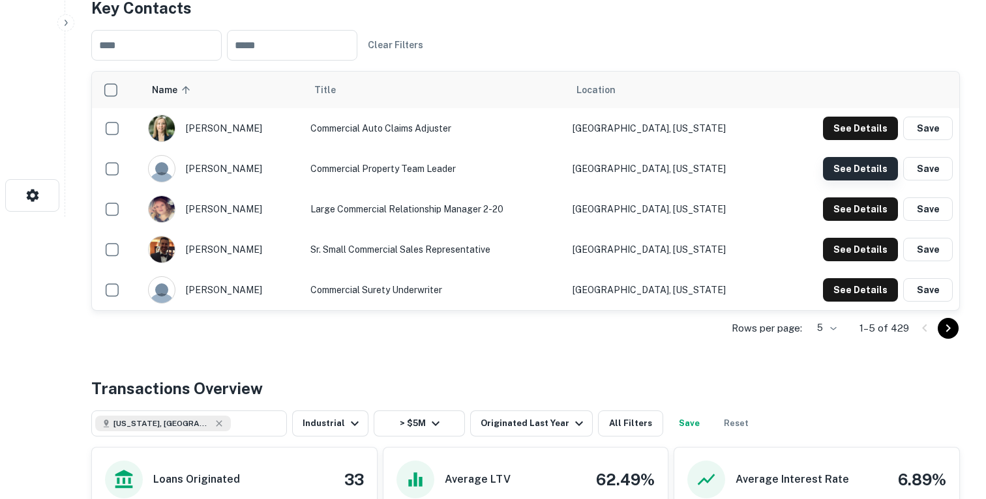
click at [852, 168] on button "See Details" at bounding box center [860, 168] width 75 height 23
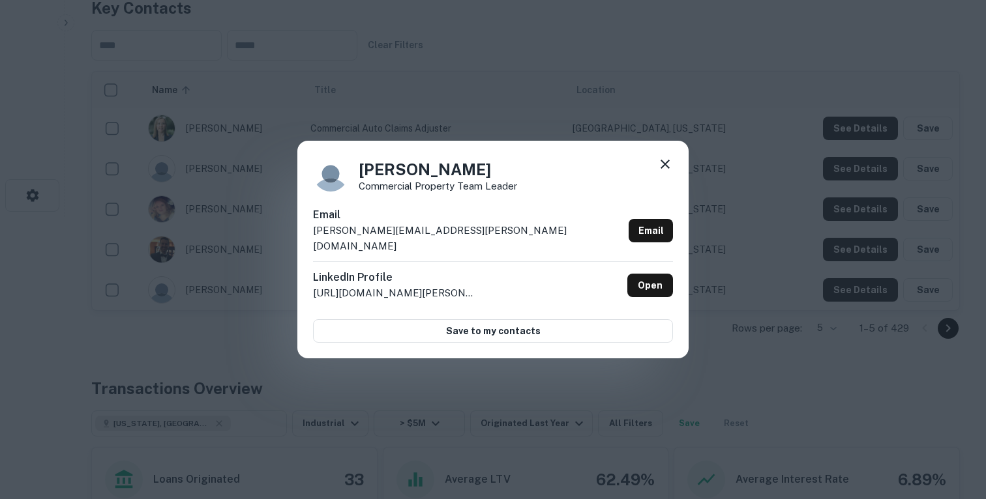
click at [501, 110] on div "[PERSON_NAME] Commercial Property Team Leader Email [PERSON_NAME][EMAIL_ADDRESS…" at bounding box center [493, 249] width 986 height 499
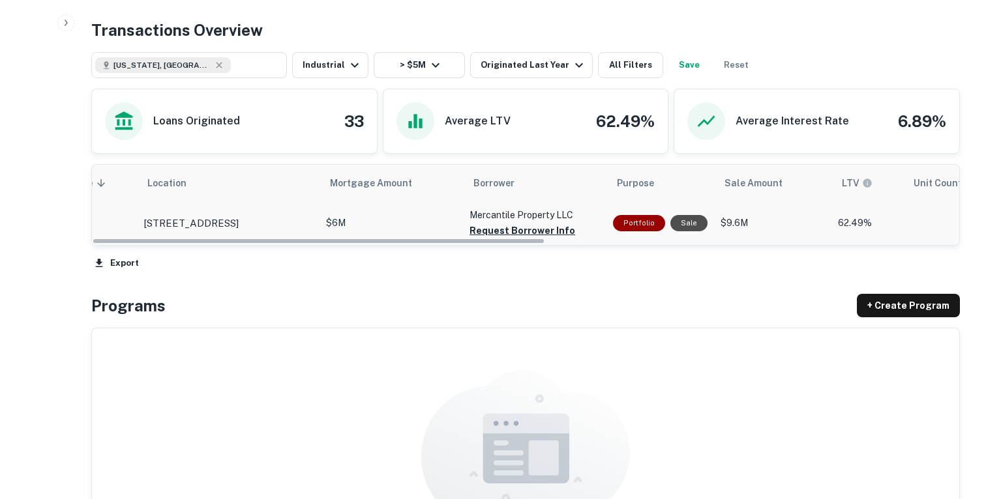
scroll to position [0, 0]
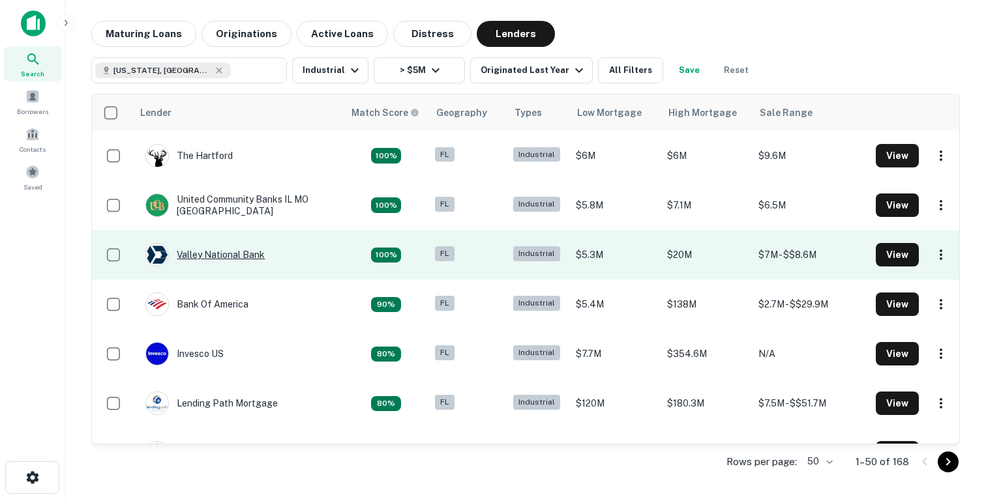
click at [198, 252] on div "Valley National Bank" at bounding box center [204, 254] width 119 height 23
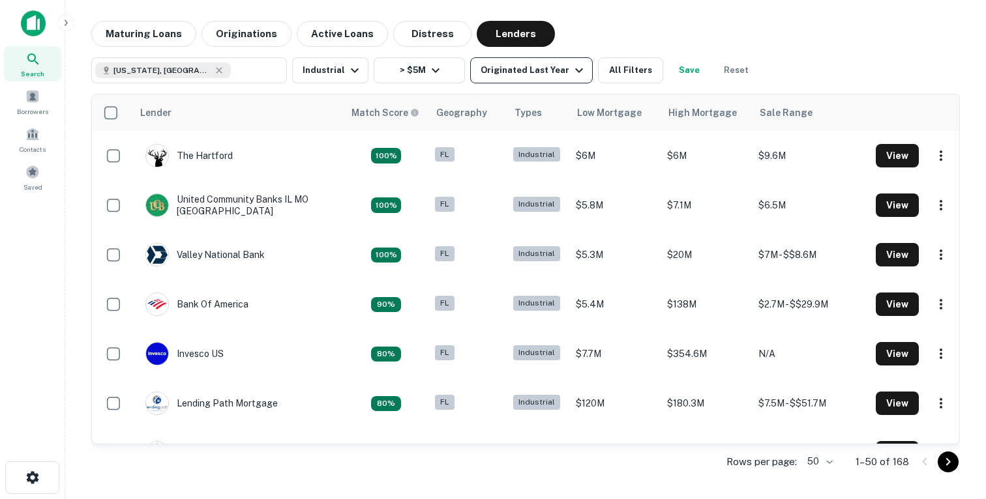
click at [535, 76] on div "Originated Last Year" at bounding box center [533, 71] width 106 height 16
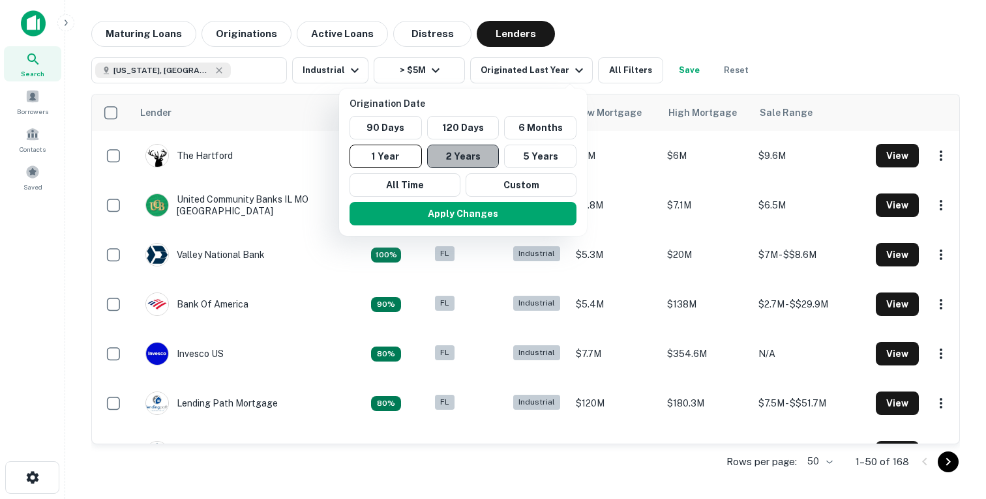
click at [463, 162] on button "2 Years" at bounding box center [463, 156] width 72 height 23
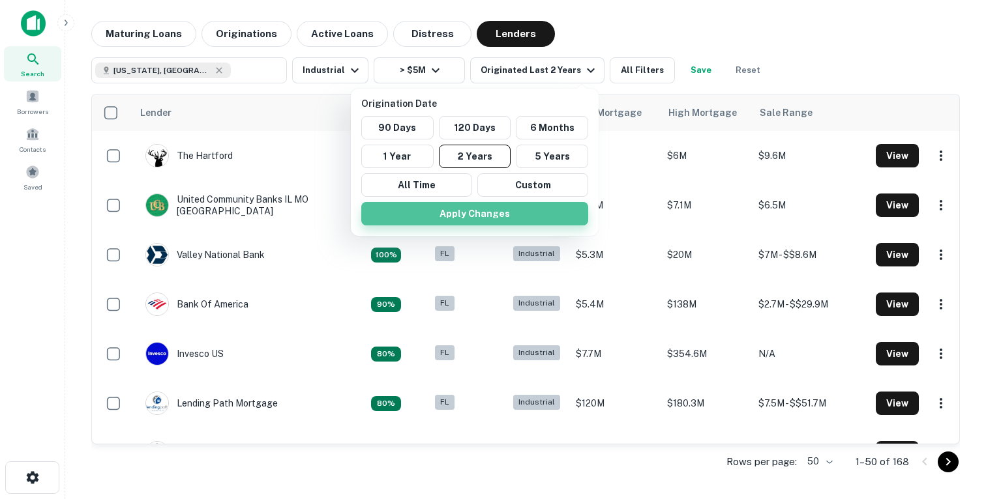
click at [460, 209] on button "Apply Changes" at bounding box center [474, 213] width 227 height 23
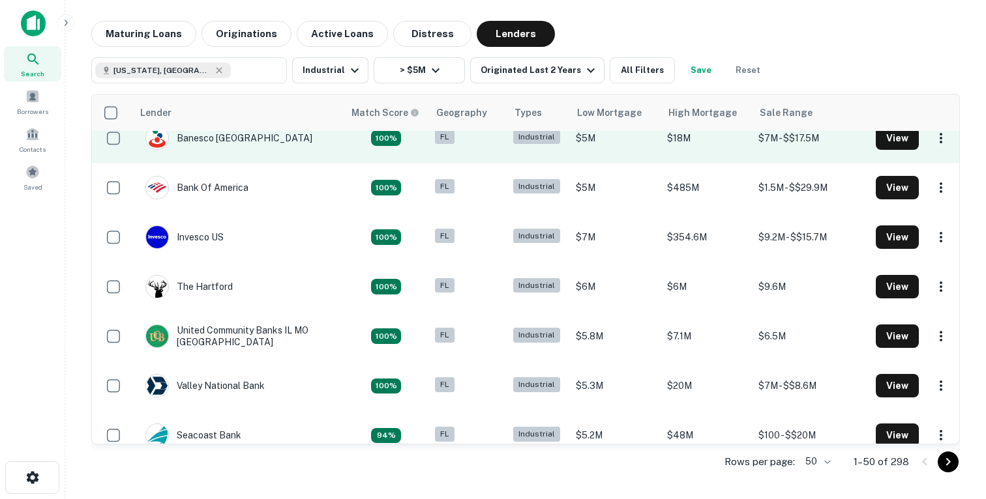
scroll to position [128, 0]
